Goal: Download file/media

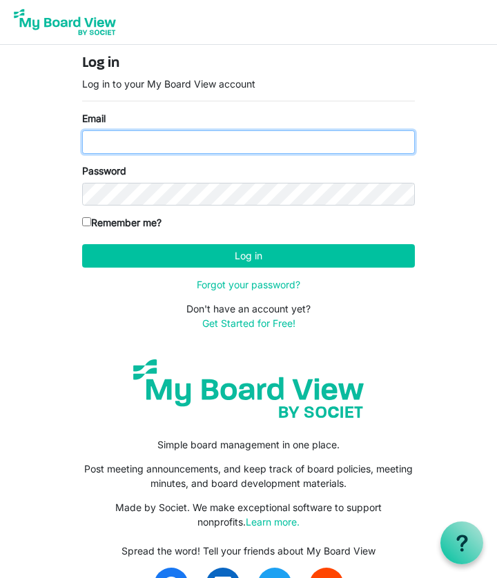
type input "[EMAIL_ADDRESS][DOMAIN_NAME]"
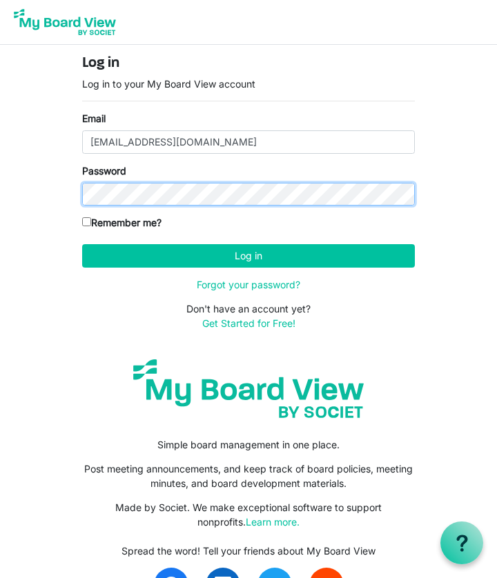
click at [248, 255] on button "Log in" at bounding box center [248, 255] width 333 height 23
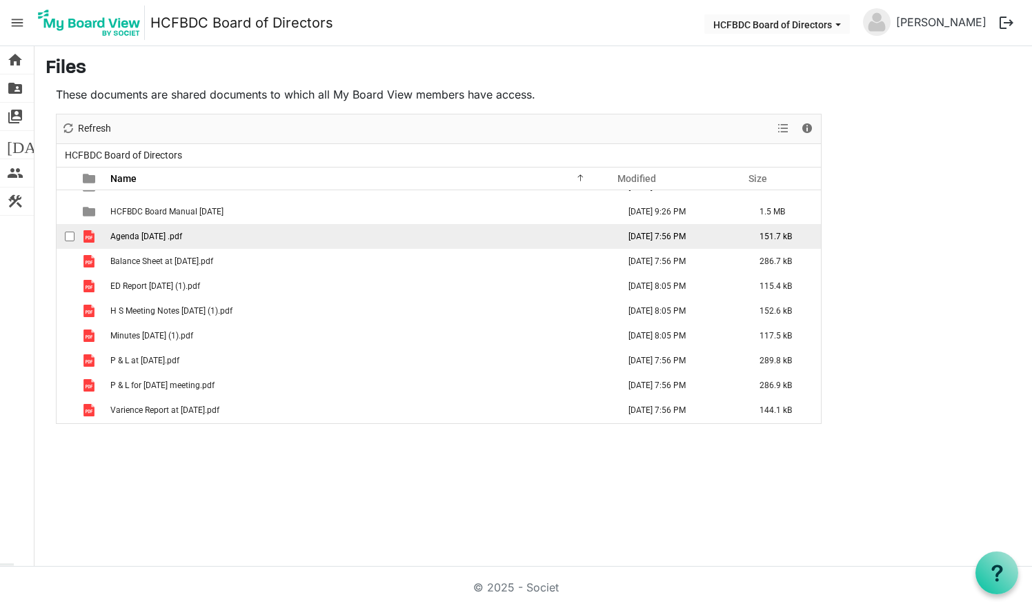
scroll to position [115, 0]
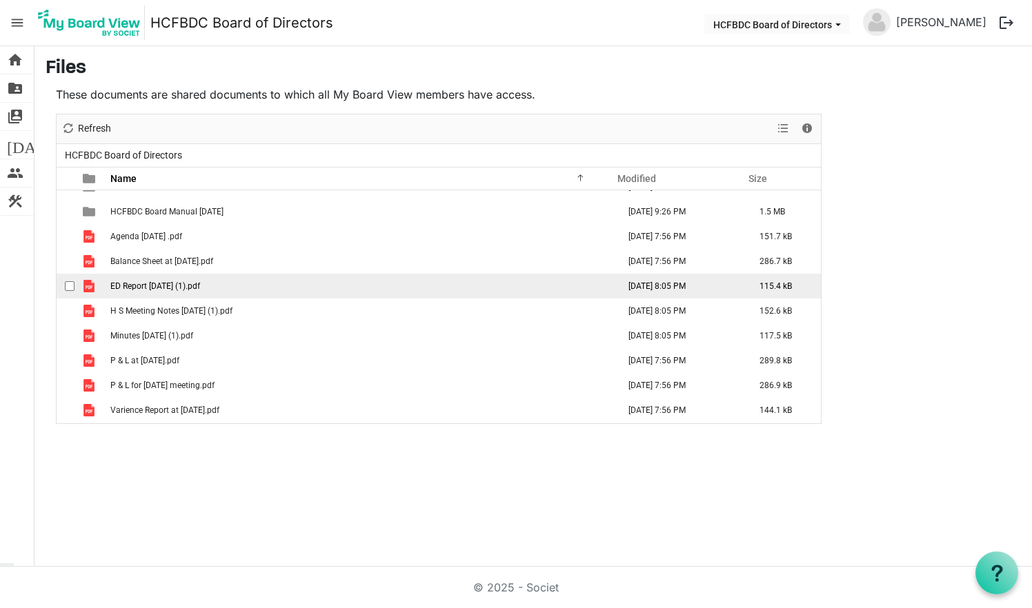
click at [281, 288] on td "ED Report July 2025 (1).pdf" at bounding box center [360, 286] width 508 height 25
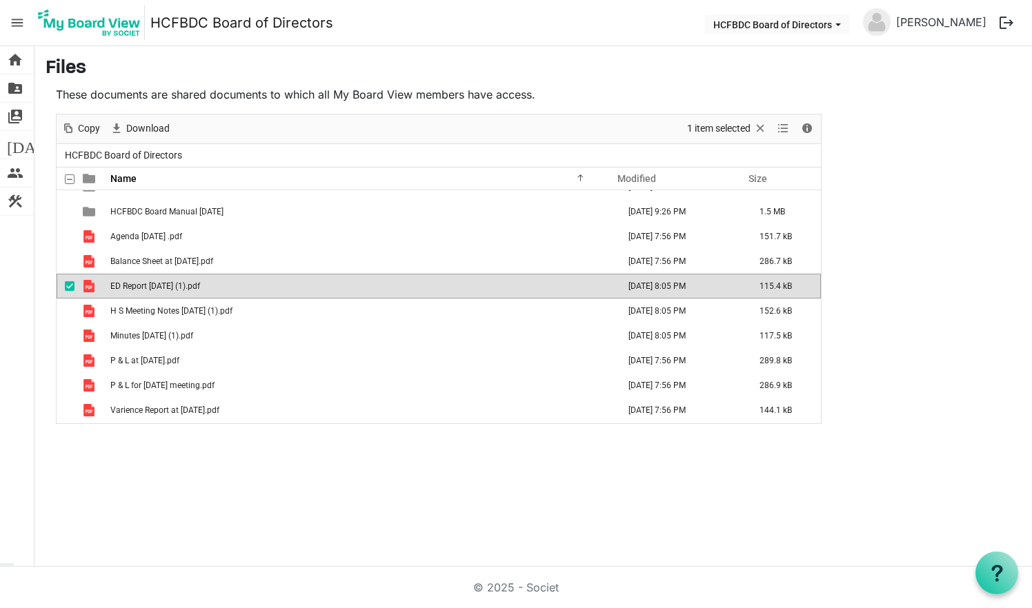
click at [281, 289] on td "ED Report July 2025 (1).pdf" at bounding box center [360, 286] width 508 height 25
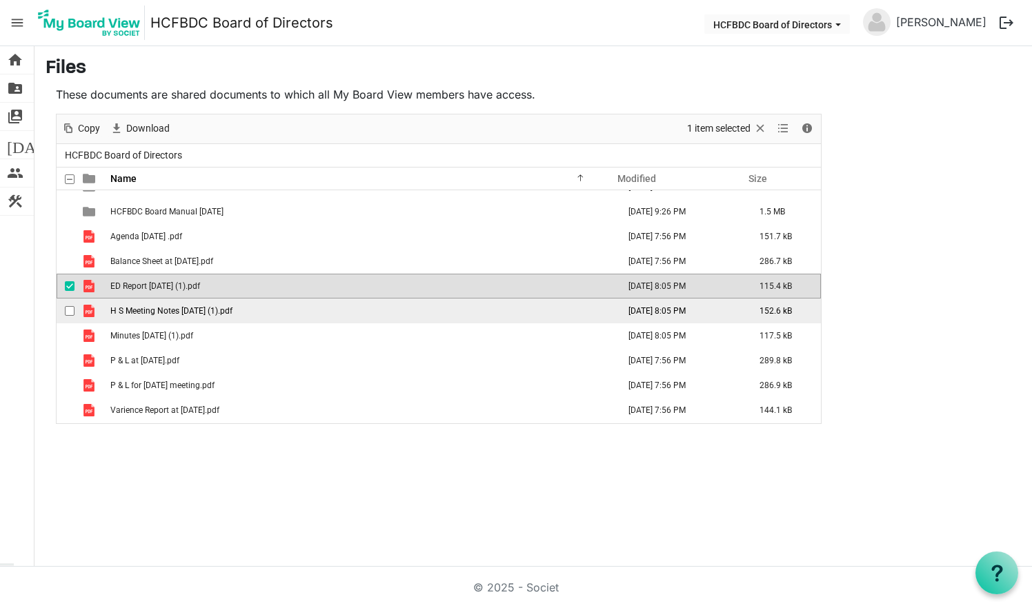
click at [174, 311] on span "H S Meeting Notes July 14 2025 (1).pdf" at bounding box center [171, 311] width 122 height 10
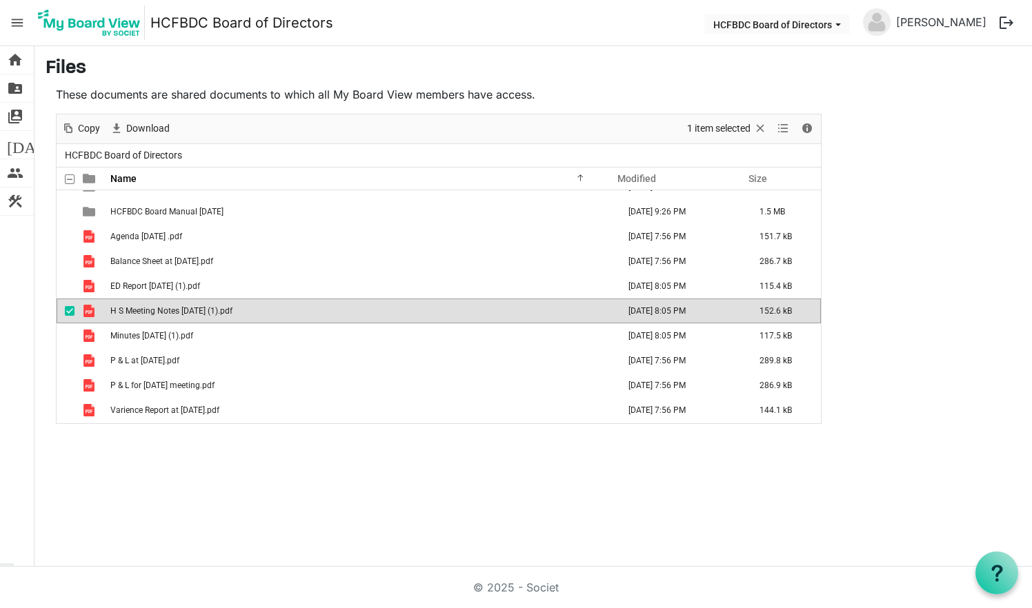
click at [174, 311] on span "H S Meeting Notes July 14 2025 (1).pdf" at bounding box center [171, 311] width 122 height 10
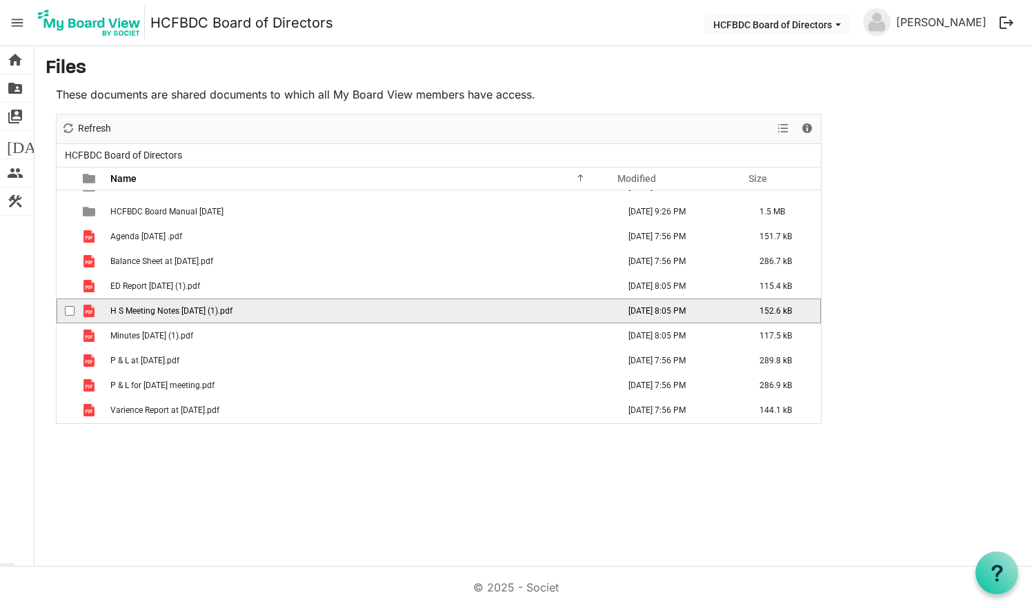
click at [174, 311] on span "H S Meeting Notes July 14 2025 (1).pdf" at bounding box center [171, 311] width 122 height 10
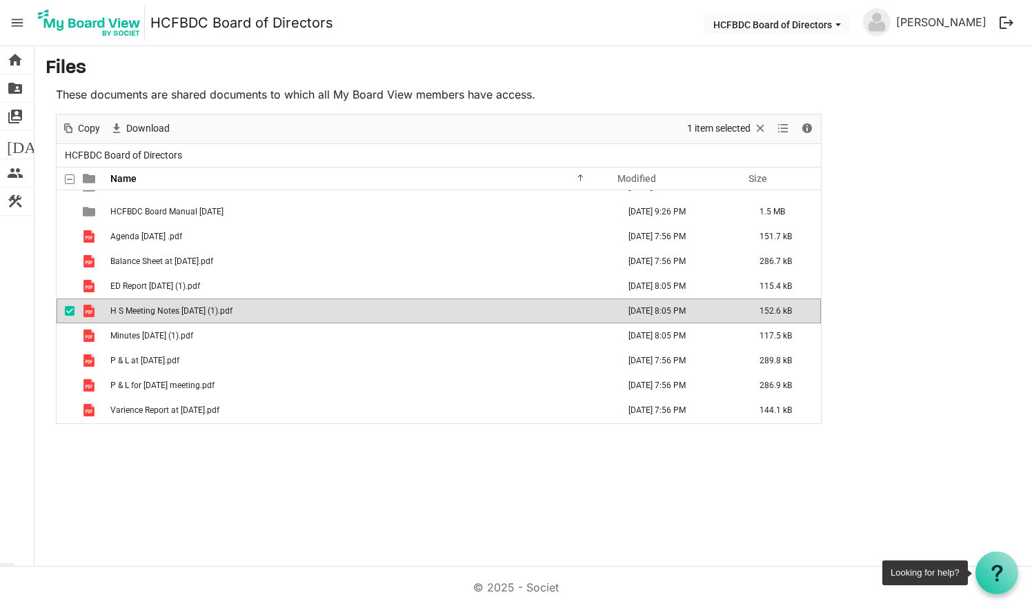
scroll to position [0, 0]
click at [496, 514] on div "home Home folder_shared Files switch_account Manage Boards today Calendar peopl…" at bounding box center [516, 306] width 1032 height 521
